Goal: Task Accomplishment & Management: Manage account settings

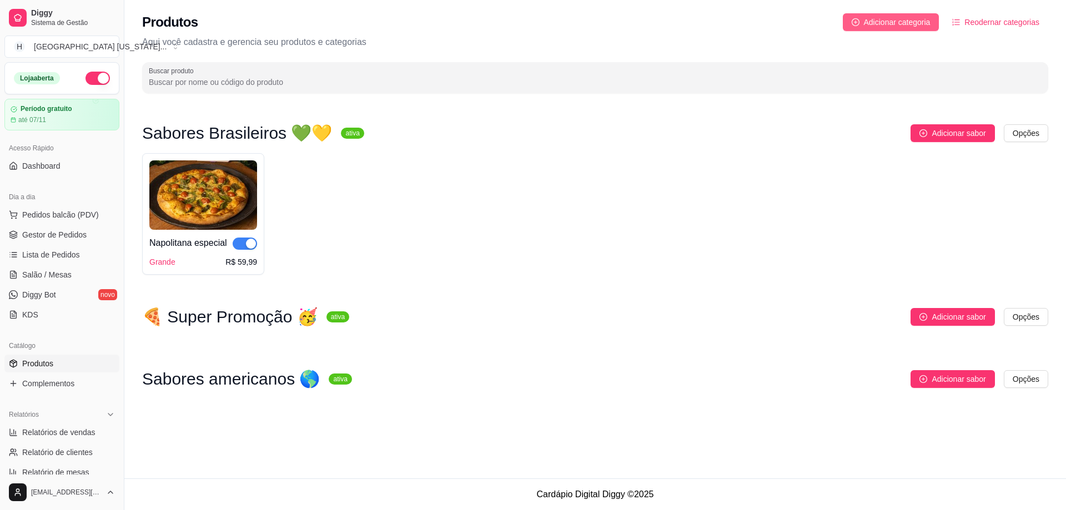
click at [865, 19] on span "Adicionar categoria" at bounding box center [897, 22] width 67 height 12
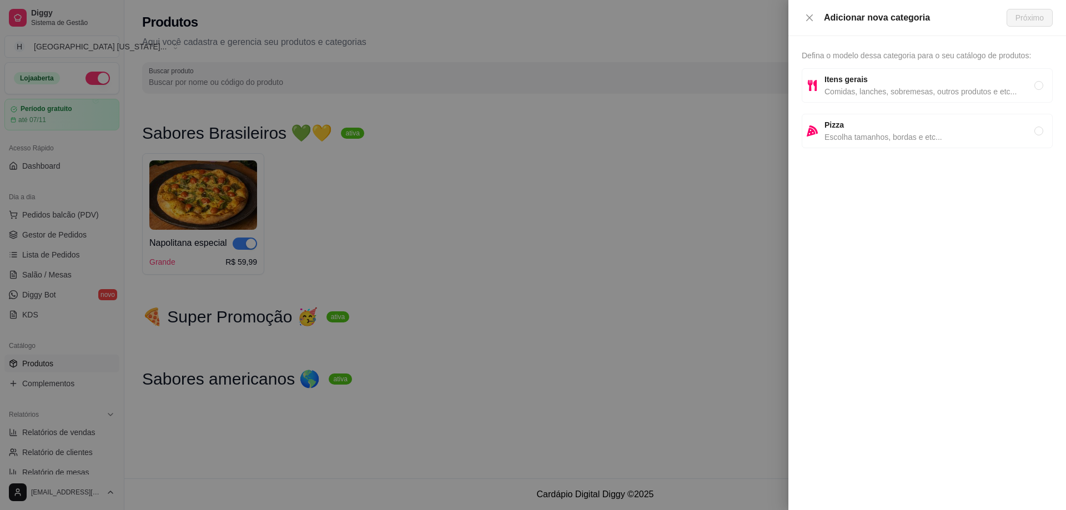
click at [862, 133] on span "Escolha tamanhos, bordas e etc..." at bounding box center [929, 137] width 210 height 12
radio input "true"
click at [1041, 13] on span "Próximo" at bounding box center [1029, 18] width 28 height 12
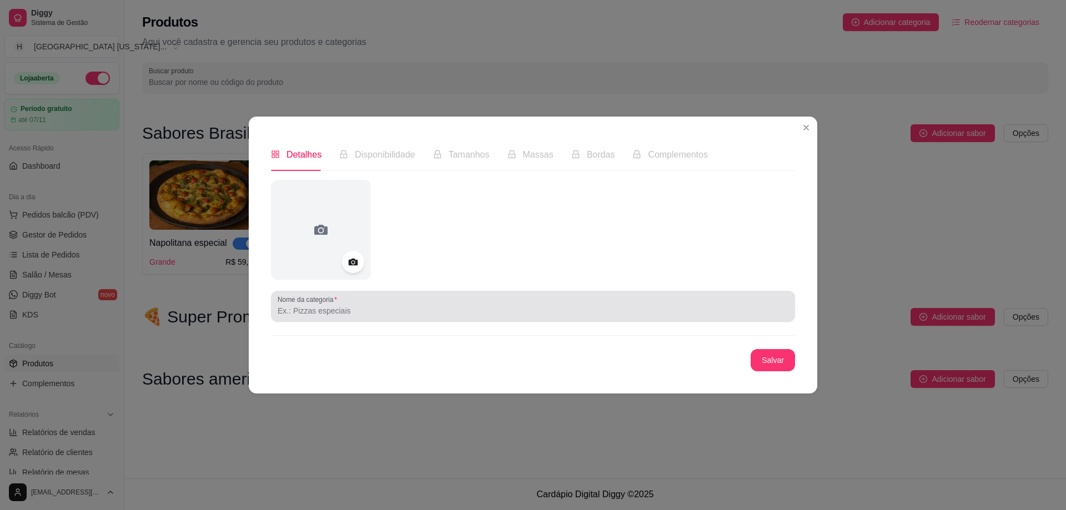
click at [383, 310] on input "Nome da categoria" at bounding box center [533, 310] width 511 height 11
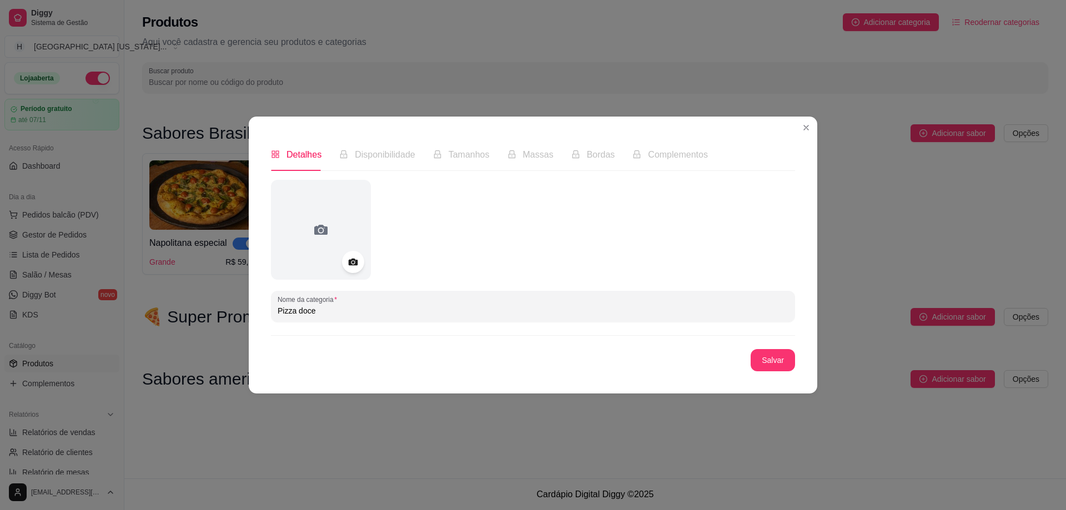
type input "Pizza doce"
click at [754, 362] on button "Salvar" at bounding box center [772, 360] width 43 height 22
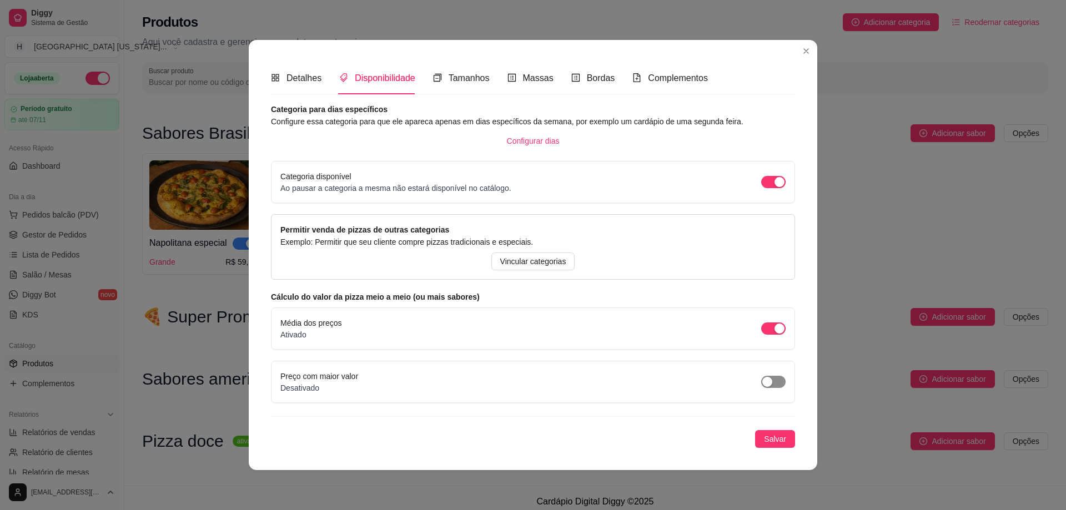
click at [775, 382] on span "button" at bounding box center [773, 382] width 24 height 12
click at [785, 437] on span "Salvar" at bounding box center [775, 439] width 22 height 12
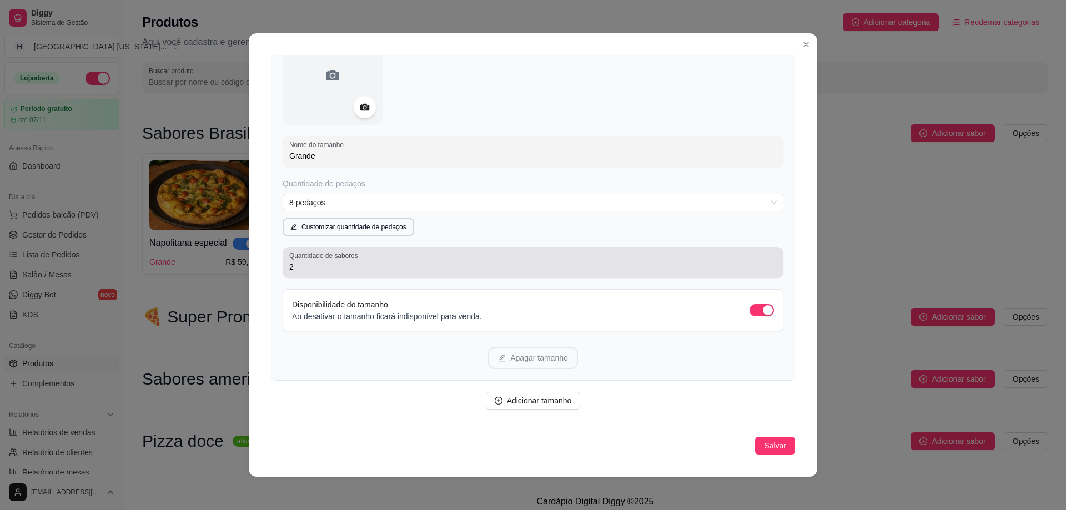
scroll to position [118, 0]
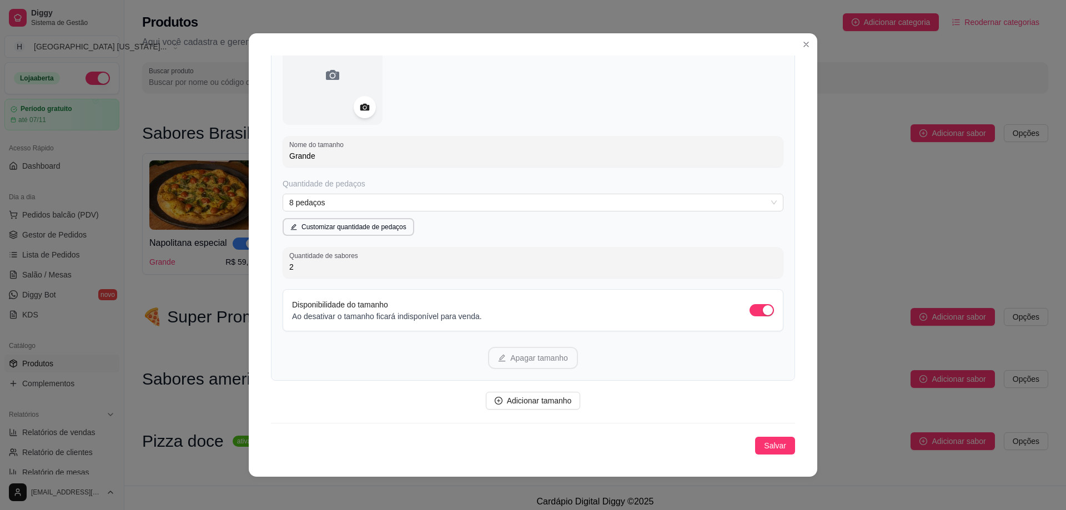
click at [522, 219] on div "Quantidade de pedaços 8 pedaços Customizar quantidade de pedaços" at bounding box center [532, 207] width 501 height 58
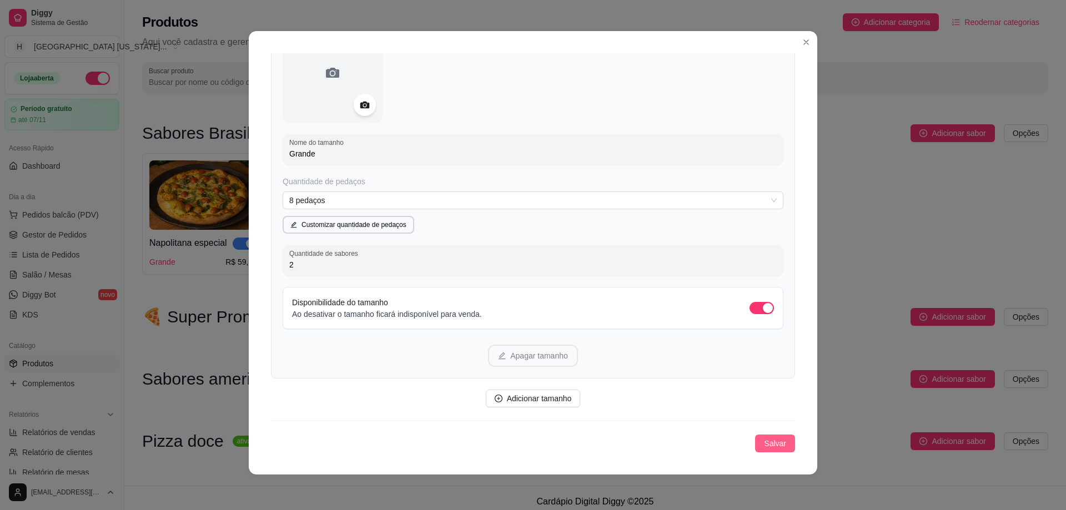
click at [764, 442] on span "Salvar" at bounding box center [775, 443] width 22 height 12
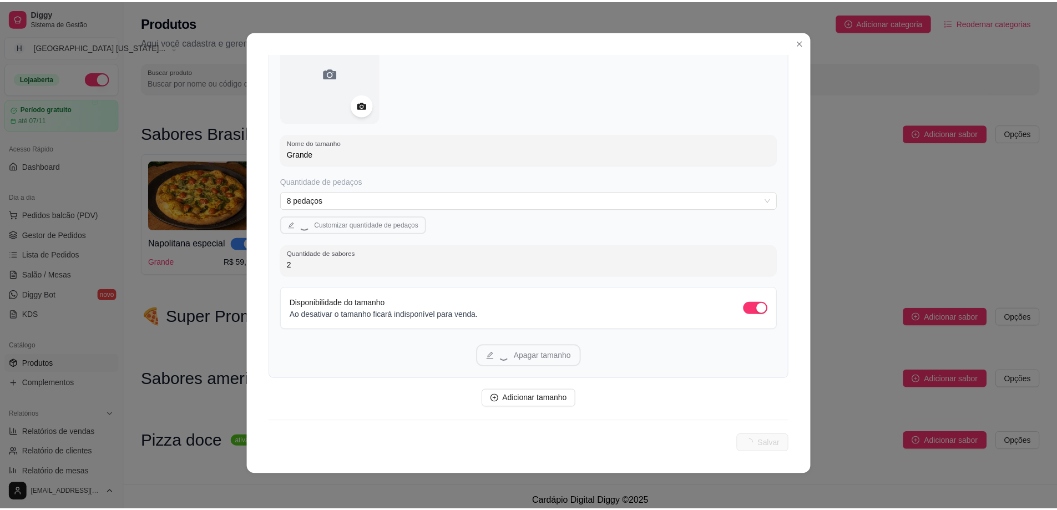
scroll to position [0, 0]
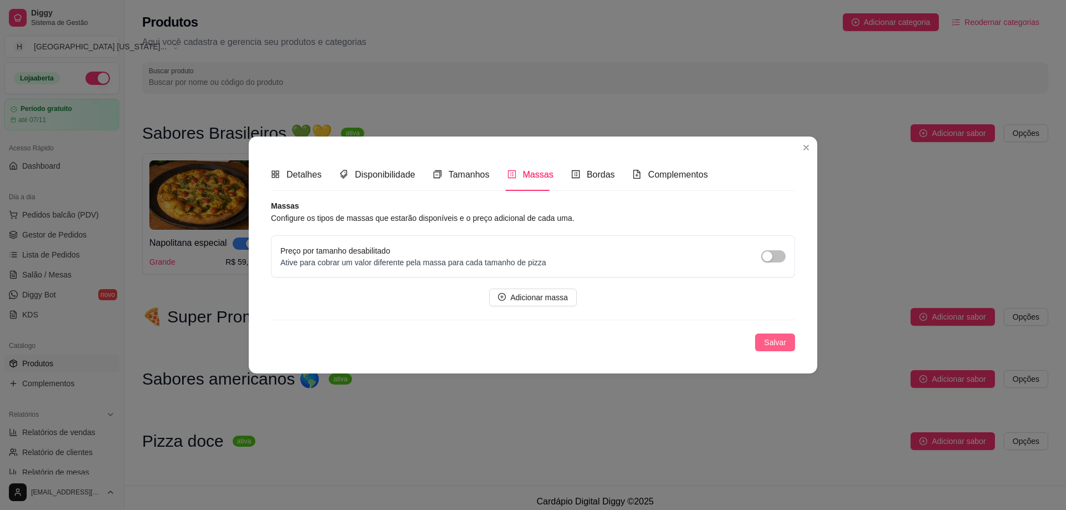
click at [781, 349] on button "Salvar" at bounding box center [775, 343] width 40 height 18
click at [771, 340] on span "Salvar" at bounding box center [775, 342] width 22 height 12
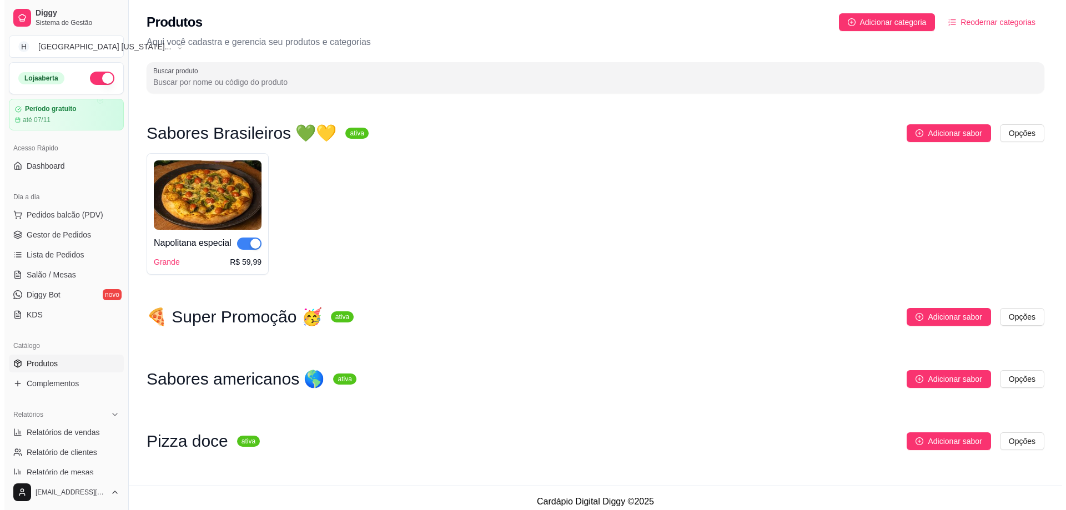
scroll to position [8, 0]
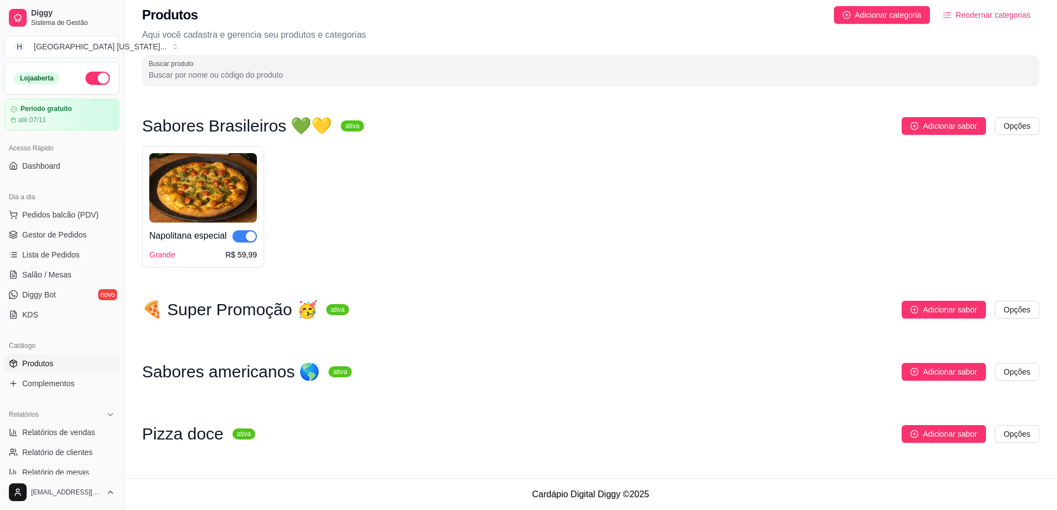
click at [196, 435] on h3 "Pizza doce" at bounding box center [183, 433] width 82 height 13
click at [1024, 434] on html "Diggy Sistema de Gestão H Houston Texas ... Loja aberta Período gratuito até 07…" at bounding box center [528, 248] width 1057 height 510
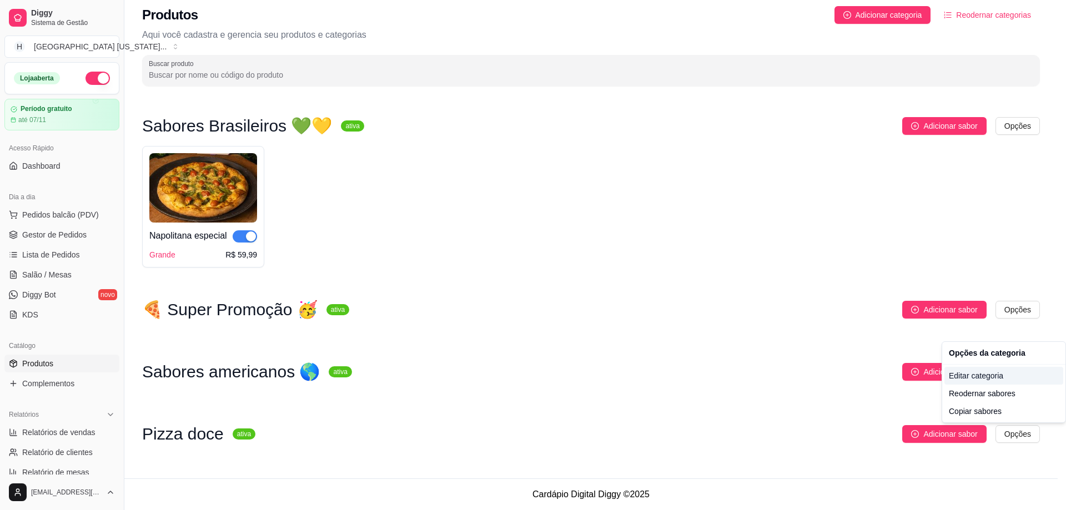
click at [997, 376] on div "Editar categoria" at bounding box center [1003, 376] width 119 height 18
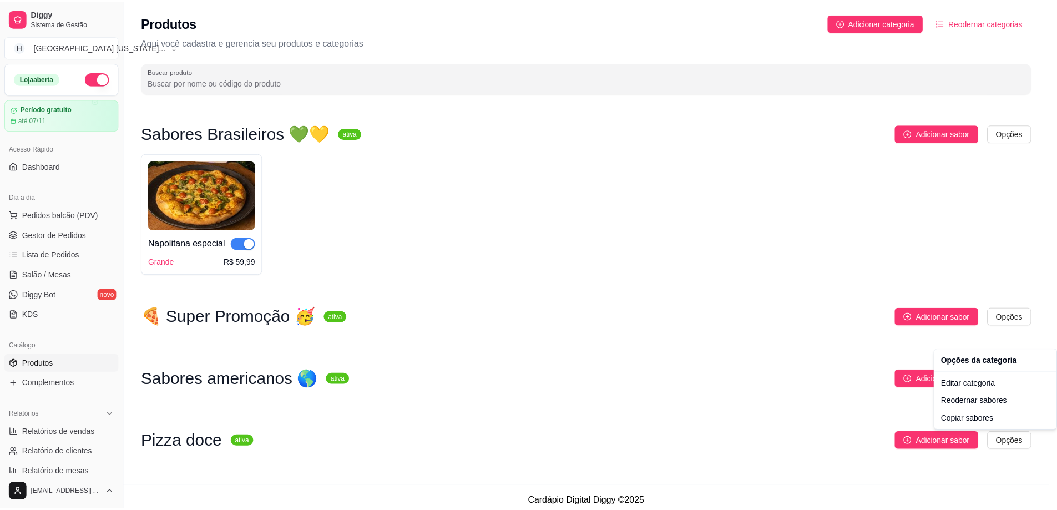
scroll to position [0, 0]
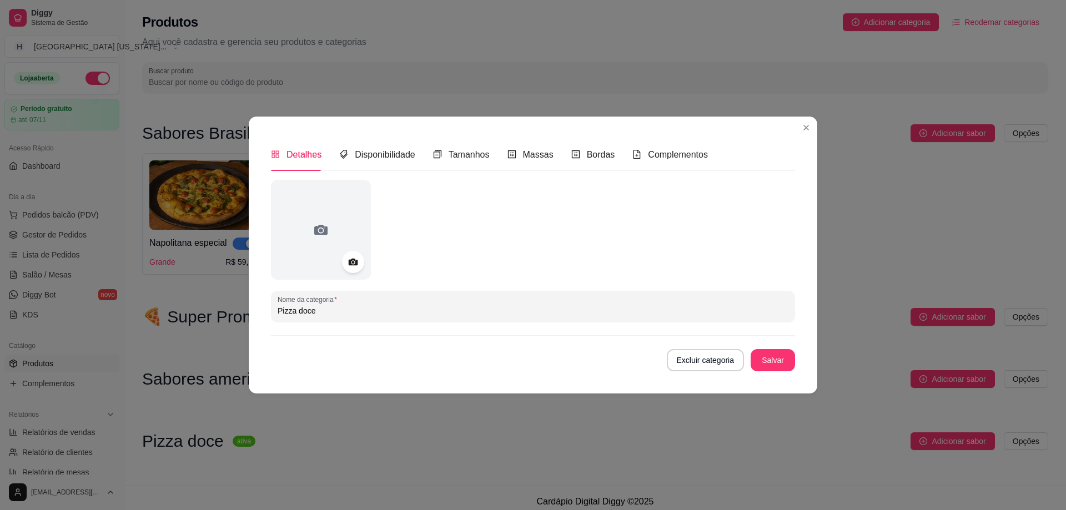
click at [773, 181] on div at bounding box center [533, 230] width 524 height 100
click at [360, 309] on input "Pizza doce" at bounding box center [533, 310] width 511 height 11
paste input "🍫"
click at [296, 311] on input "Pizza doce 🍫" at bounding box center [533, 310] width 511 height 11
click at [294, 312] on input "Pizza doce 🍫" at bounding box center [533, 310] width 511 height 11
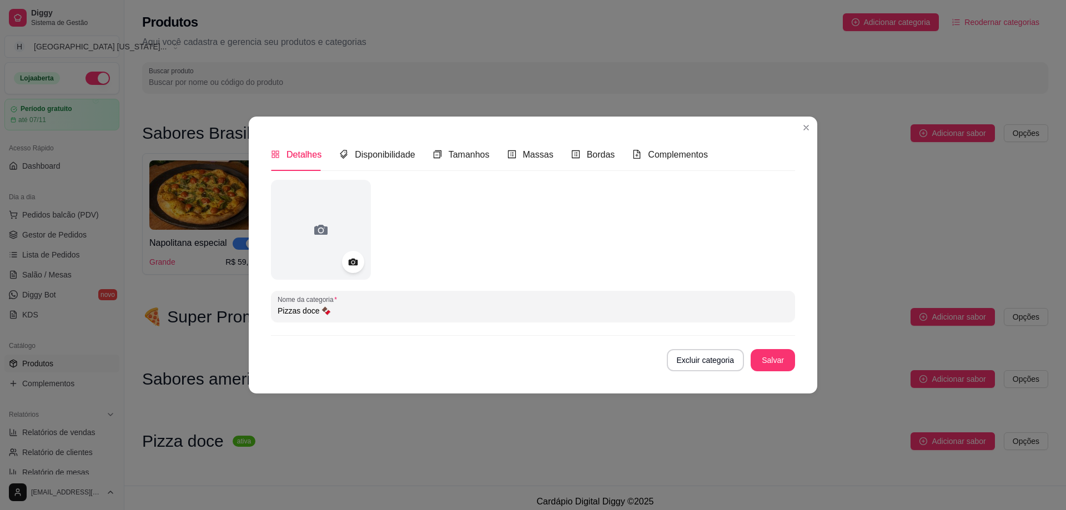
click at [316, 313] on input "Pizzas doce 🍫" at bounding box center [533, 310] width 511 height 11
click at [444, 306] on input "Pizzas doces 🍫" at bounding box center [533, 310] width 511 height 11
type input "Pizzas doces 🍫"
click at [759, 347] on div "Nome da categoria Pizzas doces 🍫 Excluir categoria Salvar" at bounding box center [533, 275] width 524 height 191
click at [767, 362] on button "Salvar" at bounding box center [772, 360] width 43 height 22
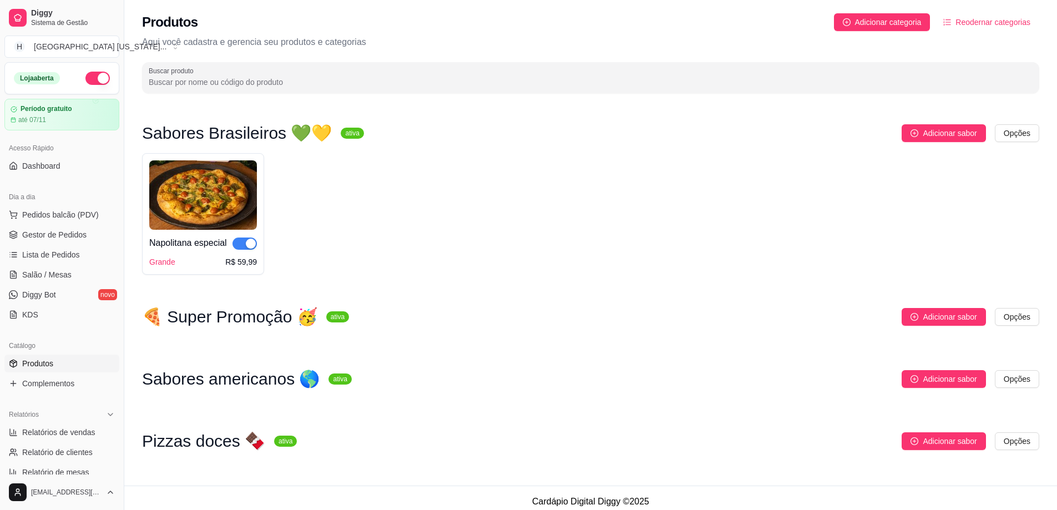
scroll to position [8, 0]
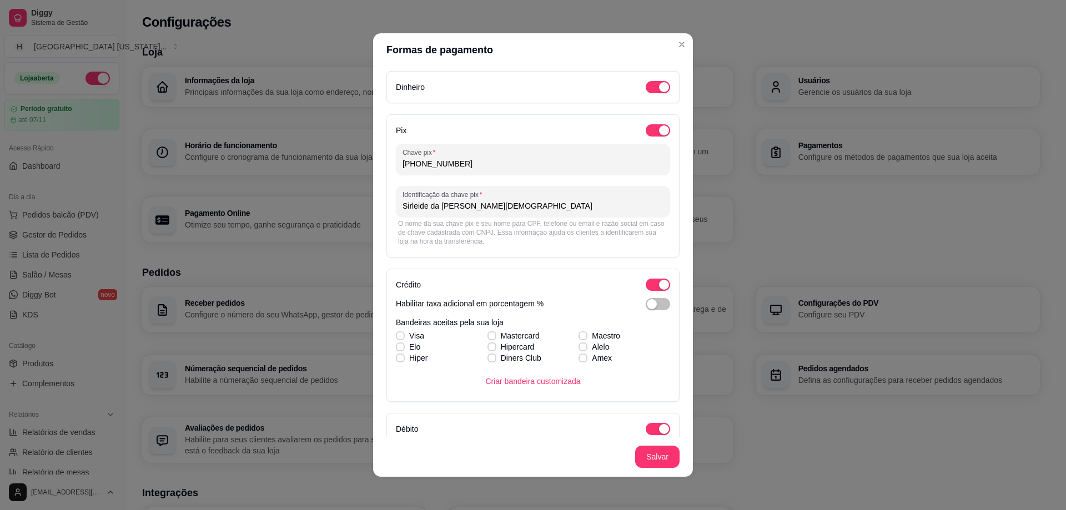
scroll to position [167, 0]
